Goal: Transaction & Acquisition: Purchase product/service

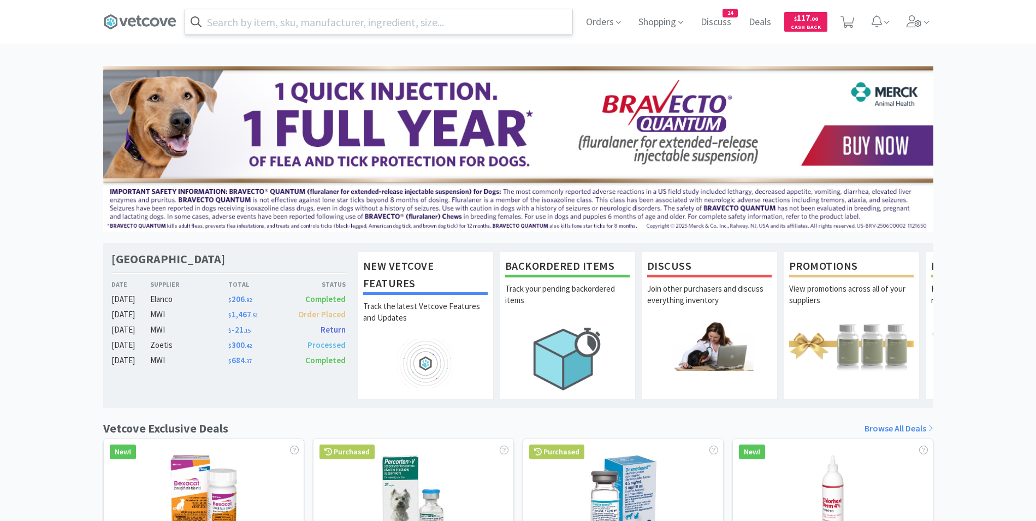
click at [285, 20] on input "text" at bounding box center [378, 21] width 387 height 25
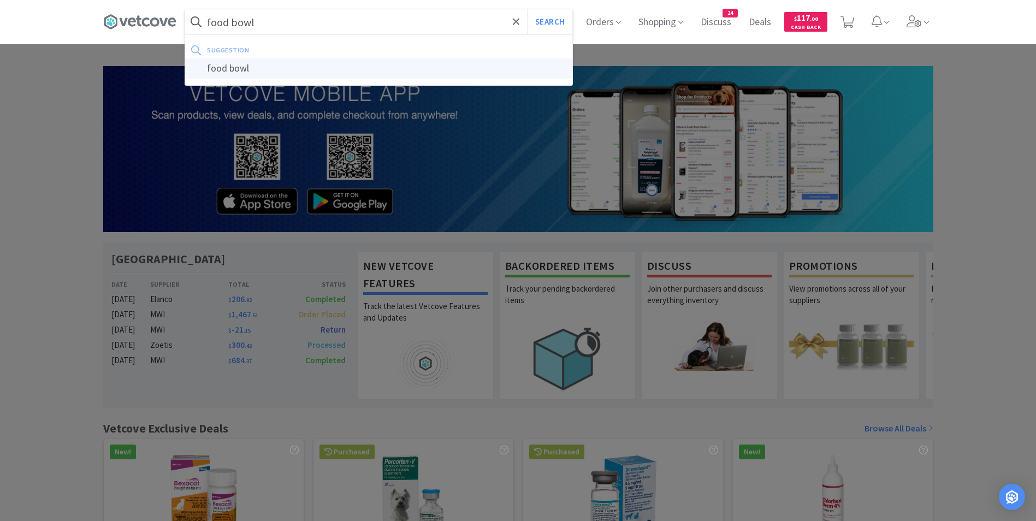
type input "food bowl"
click at [264, 69] on div "food bowl" at bounding box center [378, 68] width 387 height 20
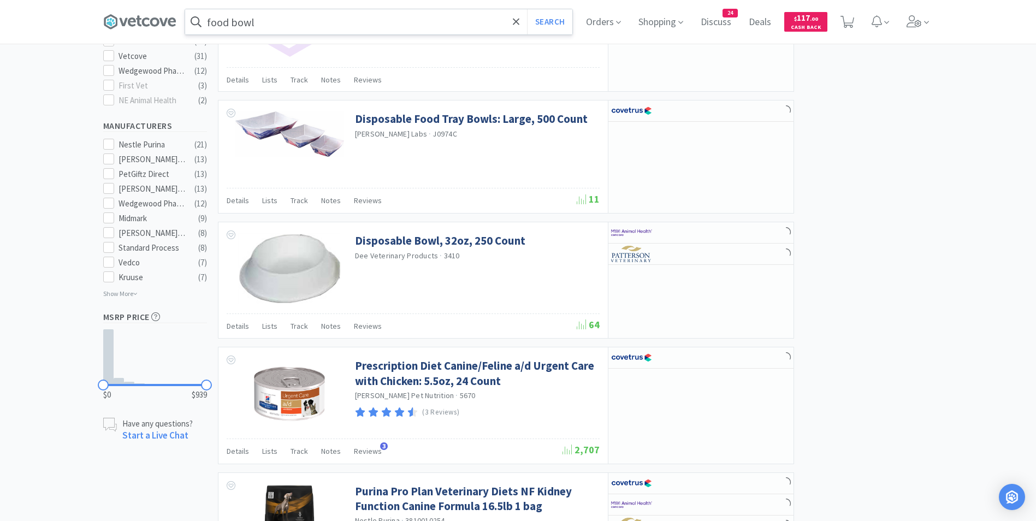
scroll to position [601, 0]
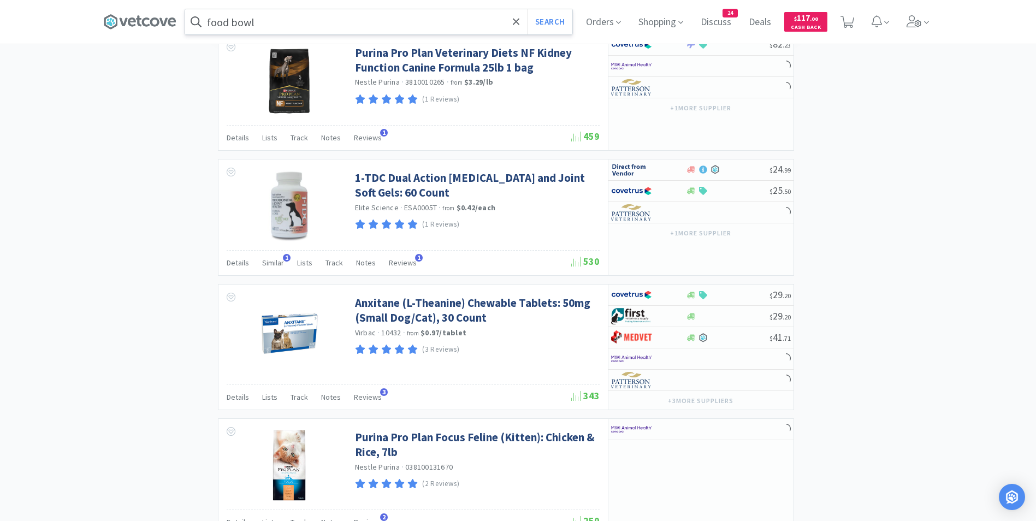
drag, startPoint x: 410, startPoint y: 232, endPoint x: 408, endPoint y: 216, distance: 15.9
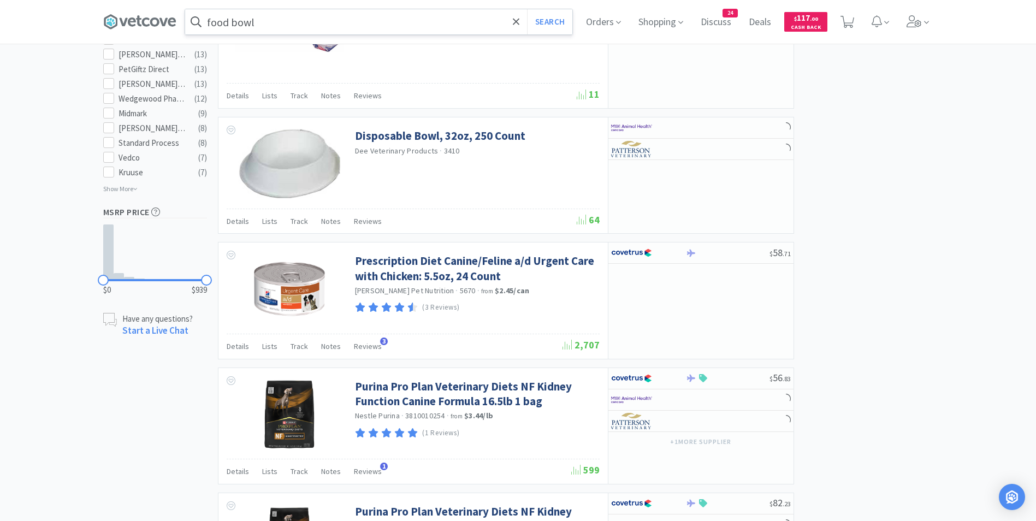
scroll to position [0, 0]
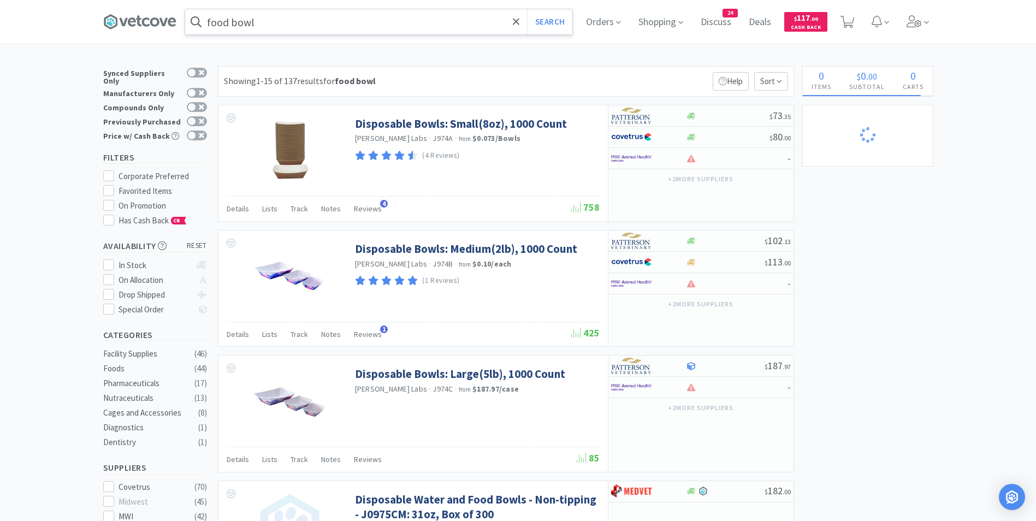
click at [263, 20] on input "food bowl" at bounding box center [378, 21] width 387 height 25
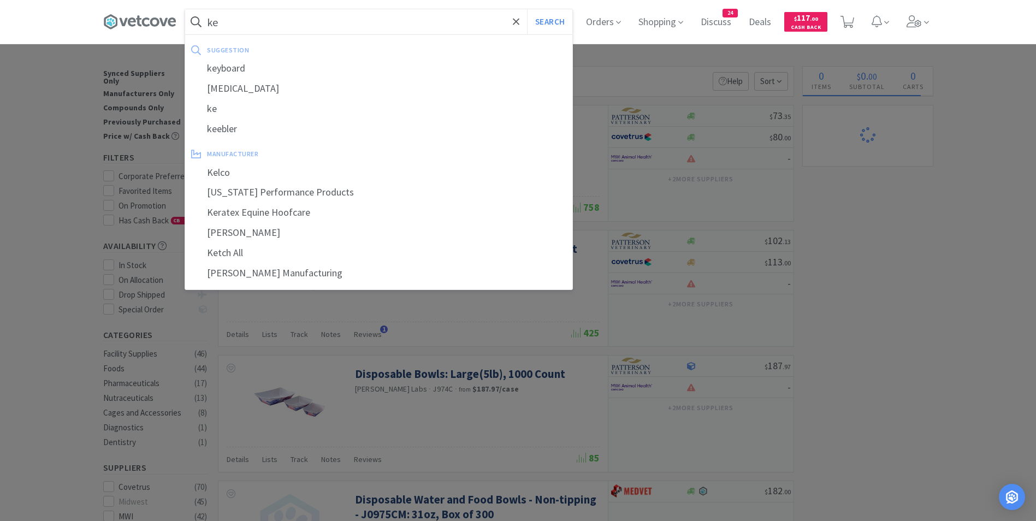
type input "k"
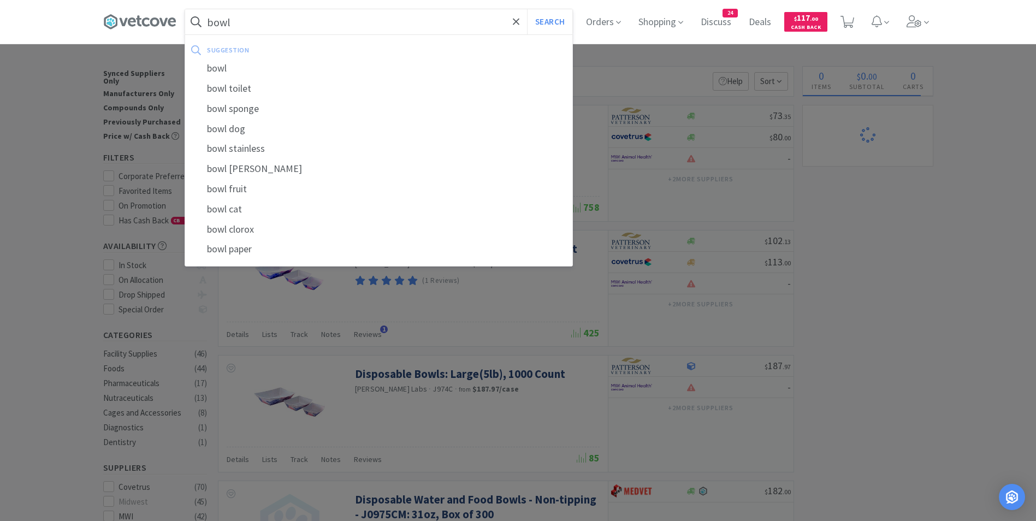
type input "bowl"
click at [527, 9] on button "Search" at bounding box center [549, 21] width 45 height 25
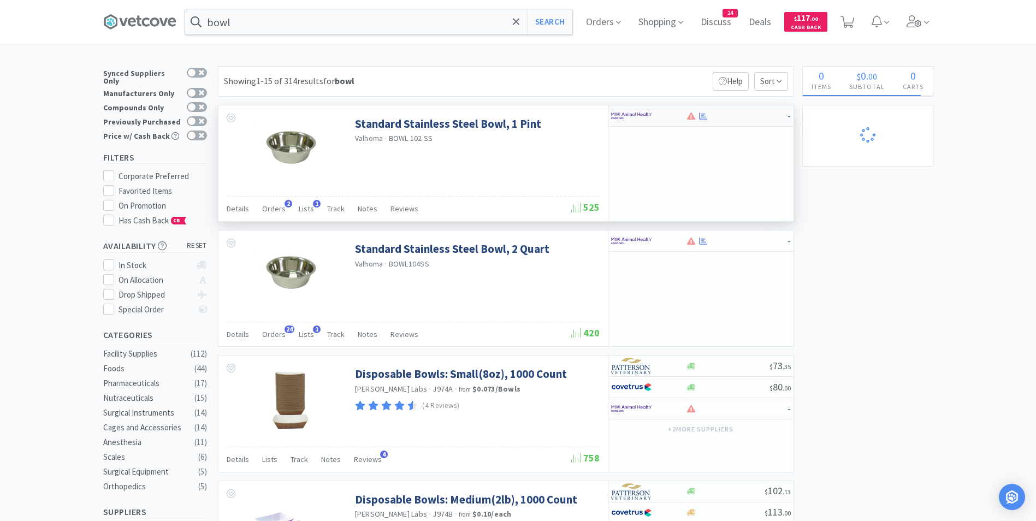
click at [616, 118] on img at bounding box center [631, 116] width 41 height 16
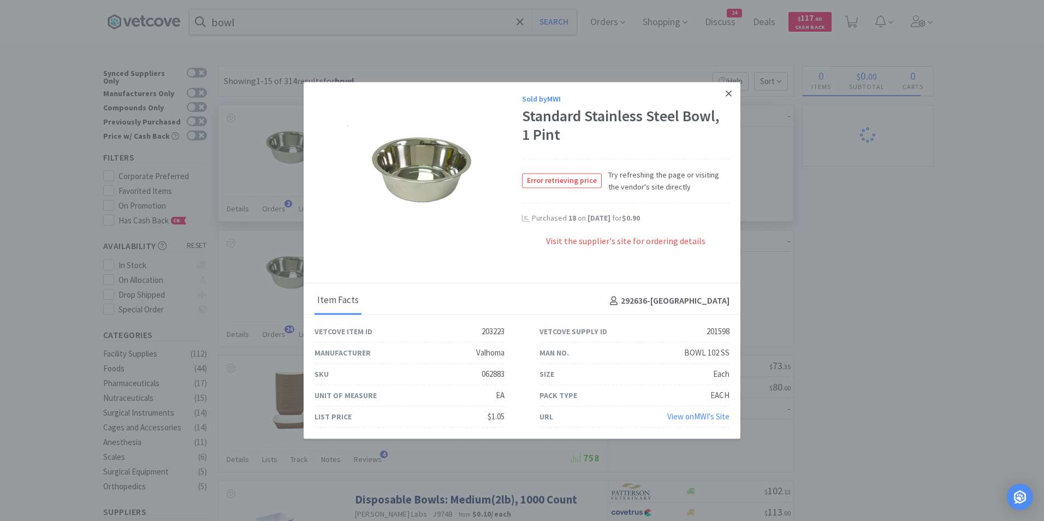
click at [730, 88] on link at bounding box center [728, 93] width 19 height 23
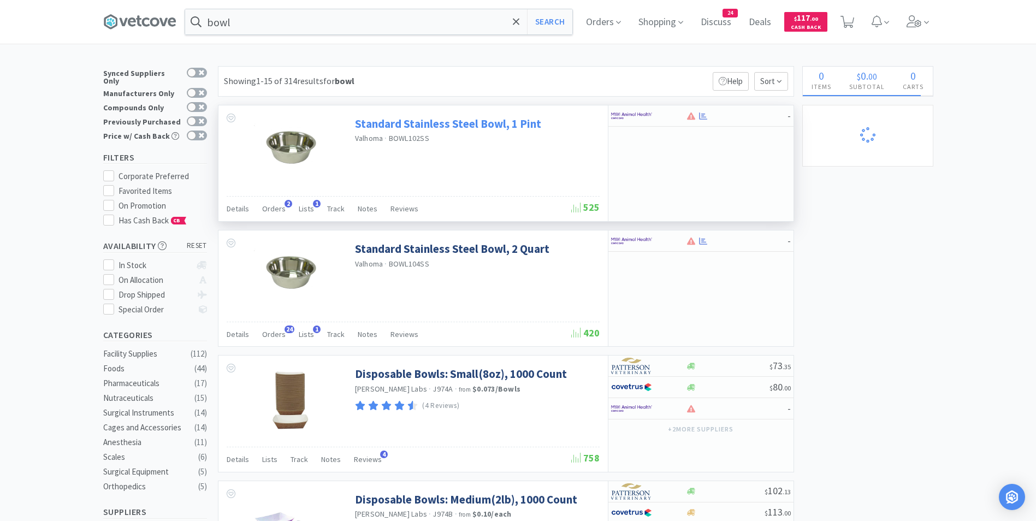
click at [489, 123] on link "Standard Stainless Steel Bowl, 1 Pint" at bounding box center [448, 123] width 186 height 15
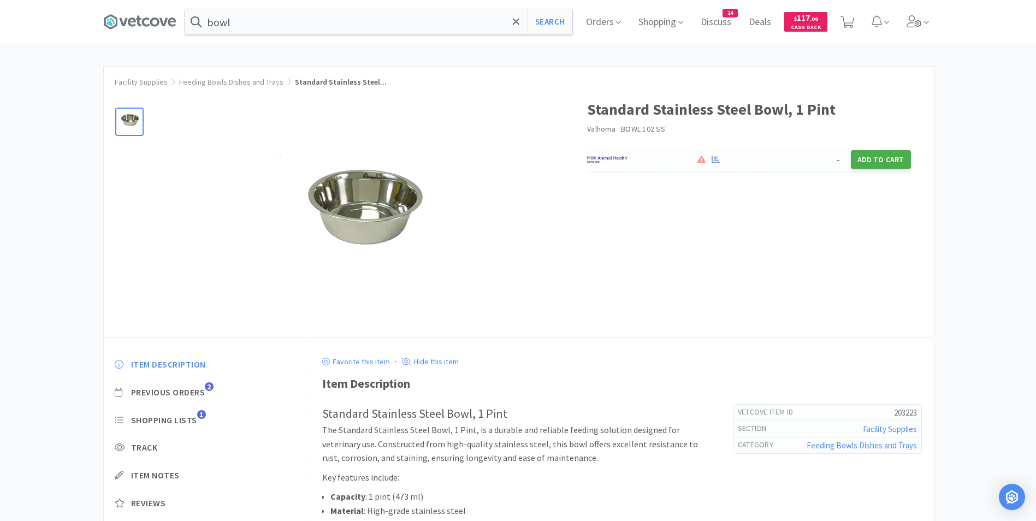
click at [874, 156] on button "Add to Cart" at bounding box center [881, 159] width 60 height 19
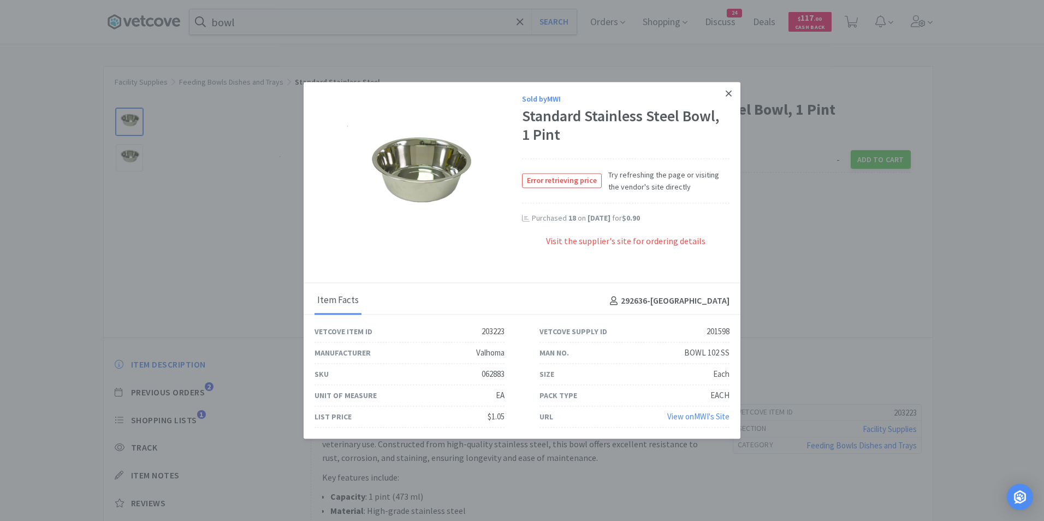
click at [731, 93] on icon at bounding box center [729, 93] width 6 height 10
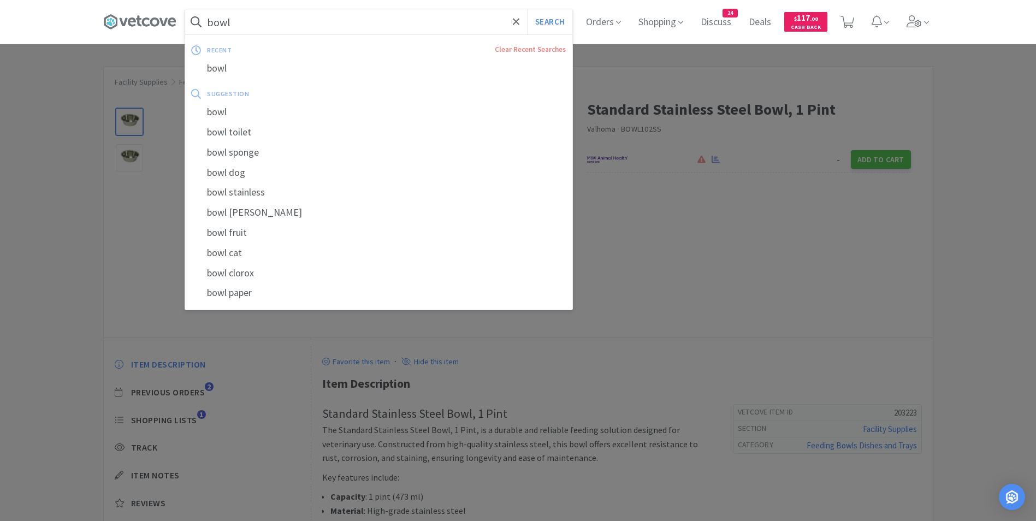
click at [373, 27] on input "bowl" at bounding box center [378, 21] width 387 height 25
